Goal: Task Accomplishment & Management: Manage account settings

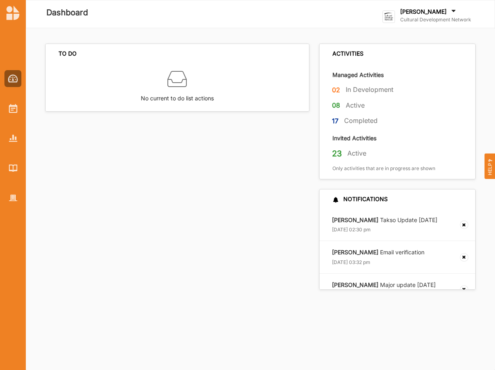
click at [429, 13] on label "[PERSON_NAME]" at bounding box center [423, 11] width 46 height 7
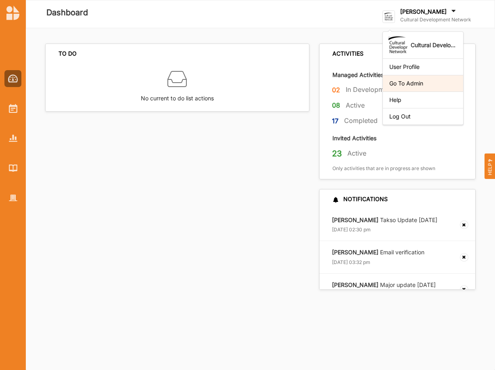
click at [420, 84] on div "Go To Admin" at bounding box center [422, 83] width 67 height 7
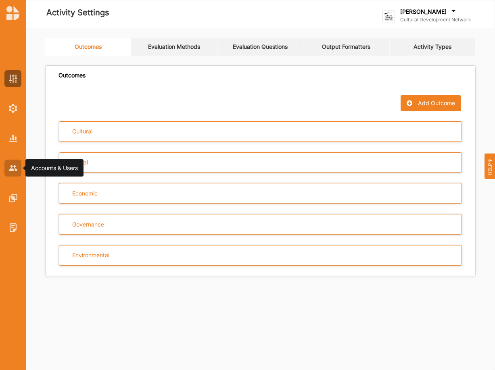
click at [11, 168] on img at bounding box center [13, 167] width 8 height 5
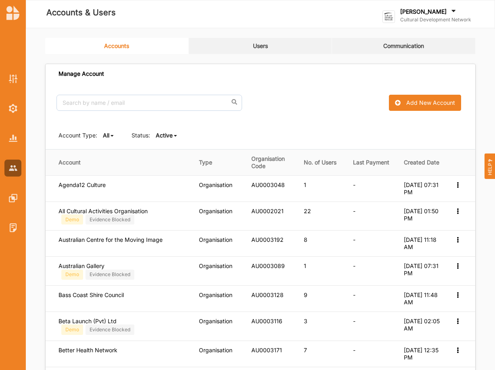
click at [249, 45] on link "Users" at bounding box center [261, 46] width 144 height 16
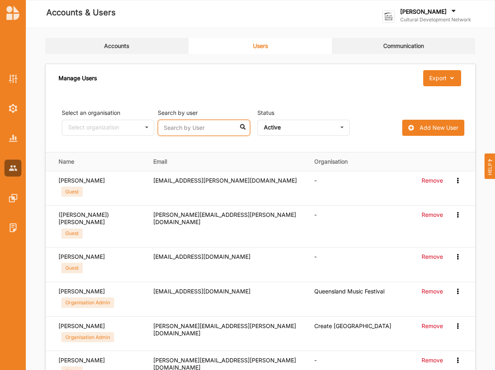
click at [190, 127] on input "text" at bounding box center [204, 128] width 92 height 16
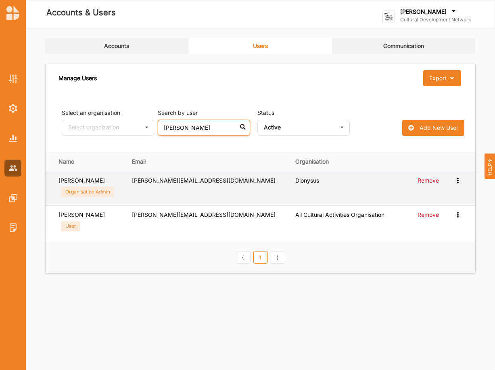
type input "[PERSON_NAME]"
click at [458, 182] on icon at bounding box center [457, 180] width 7 height 6
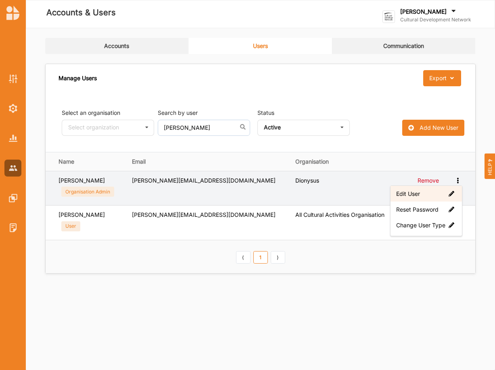
click at [422, 192] on label "Edit User" at bounding box center [426, 193] width 60 height 7
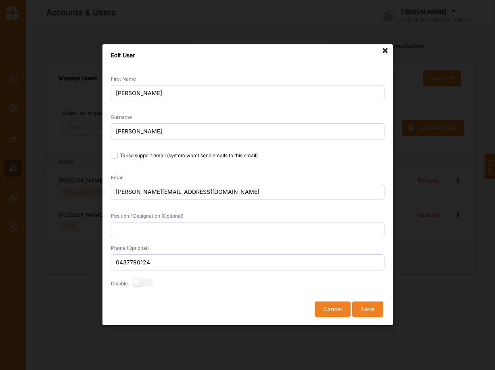
click at [341, 311] on button "Cancel" at bounding box center [333, 309] width 36 height 15
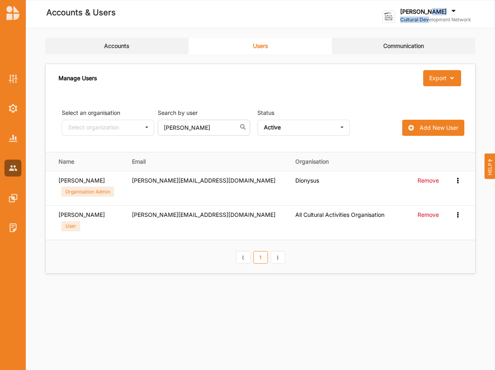
click at [430, 17] on div "[PERSON_NAME] Cultural Development Network" at bounding box center [435, 17] width 71 height 18
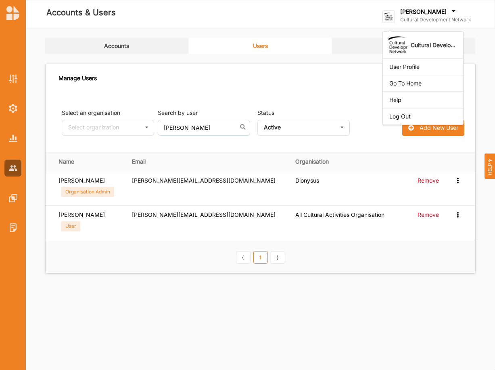
click at [414, 116] on div "Log Out" at bounding box center [422, 116] width 67 height 7
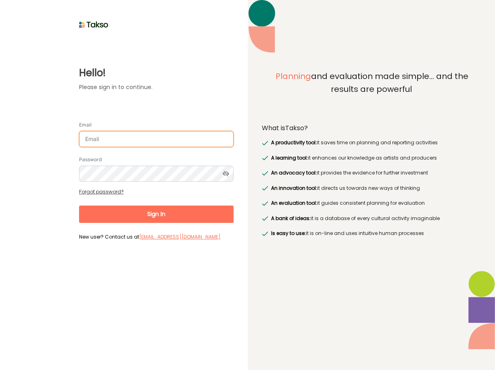
click at [128, 131] on input "Email" at bounding box center [156, 139] width 155 height 16
type input "[EMAIL_ADDRESS][DOMAIN_NAME]"
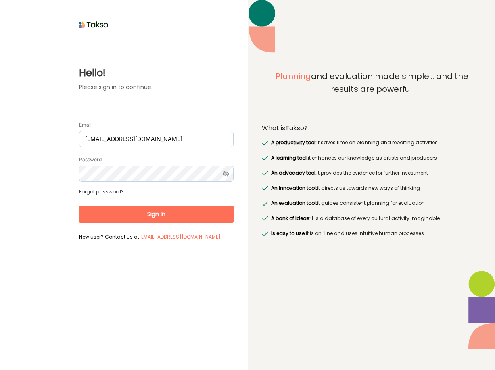
click at [159, 207] on button "Sign In" at bounding box center [156, 214] width 155 height 17
